Goal: Information Seeking & Learning: Learn about a topic

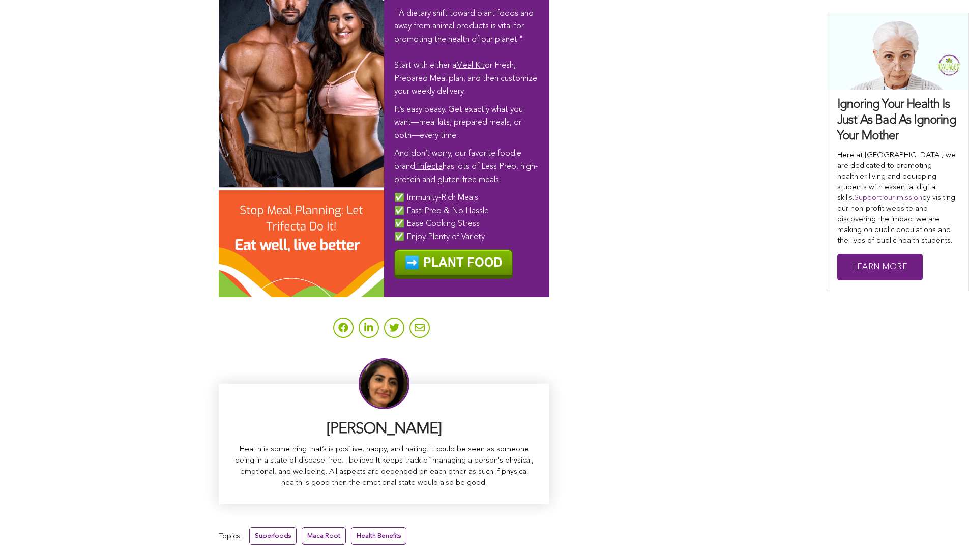
scroll to position [6335, 0]
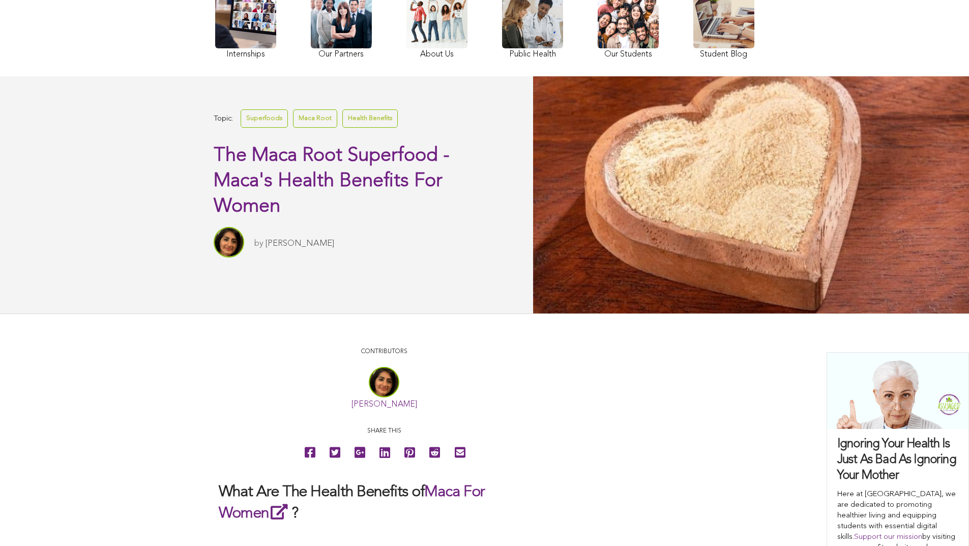
scroll to position [0, 0]
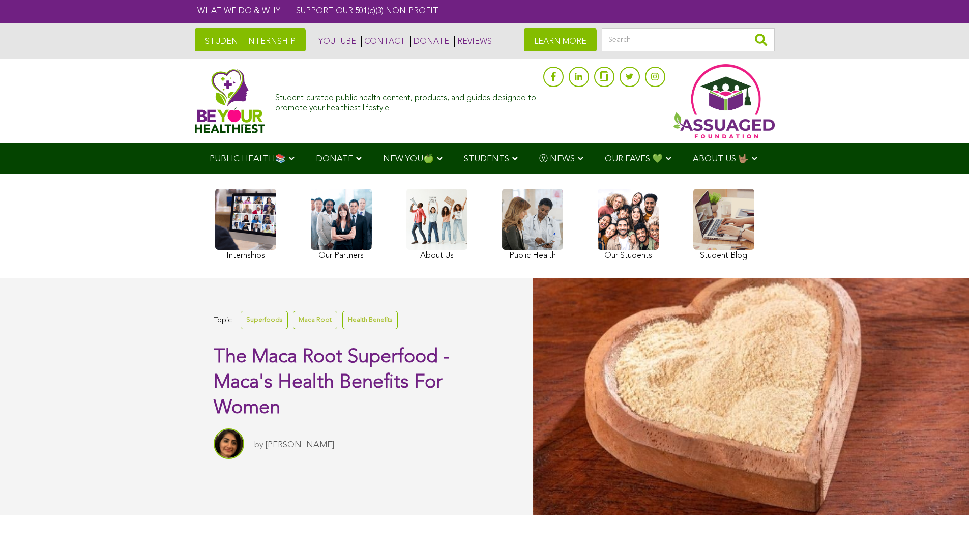
click at [383, 155] on span "NEW YOU🍏" at bounding box center [408, 159] width 51 height 9
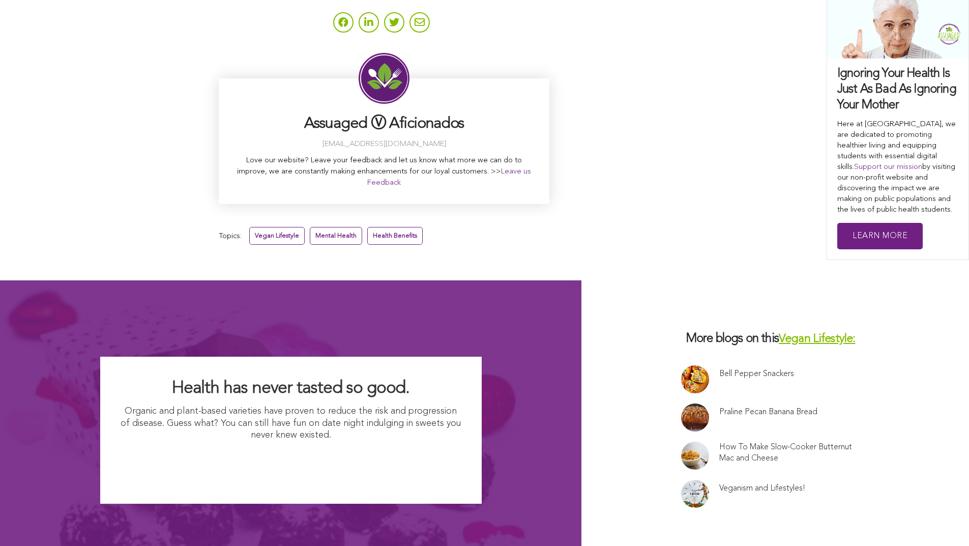
scroll to position [7699, 0]
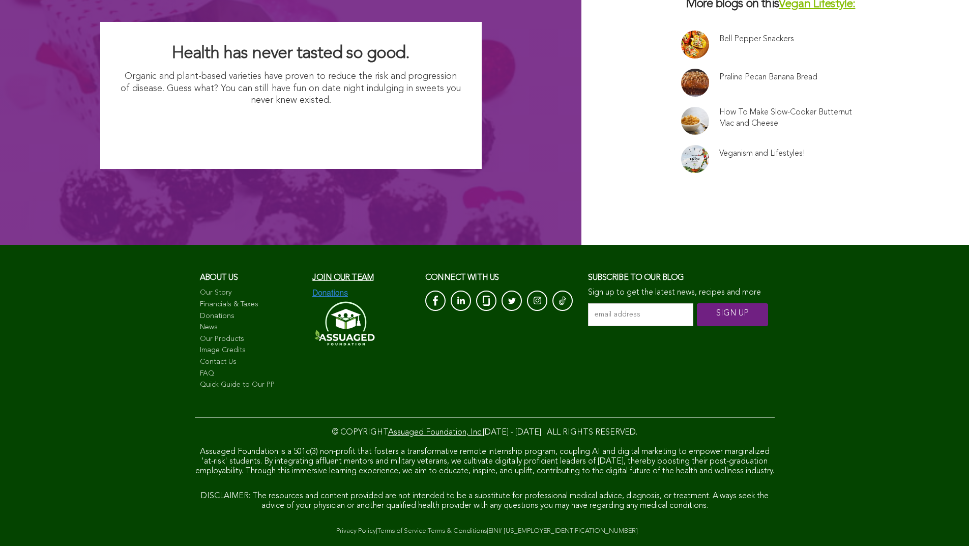
scroll to position [8023, 0]
